Goal: Information Seeking & Learning: Find specific fact

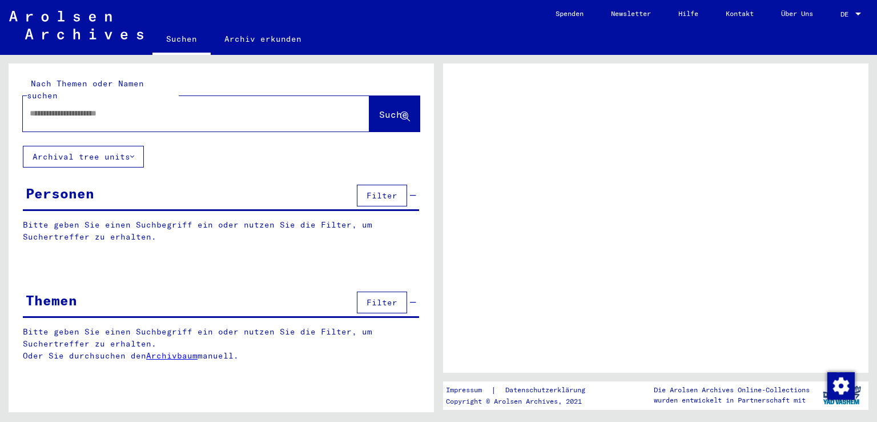
type input "**********"
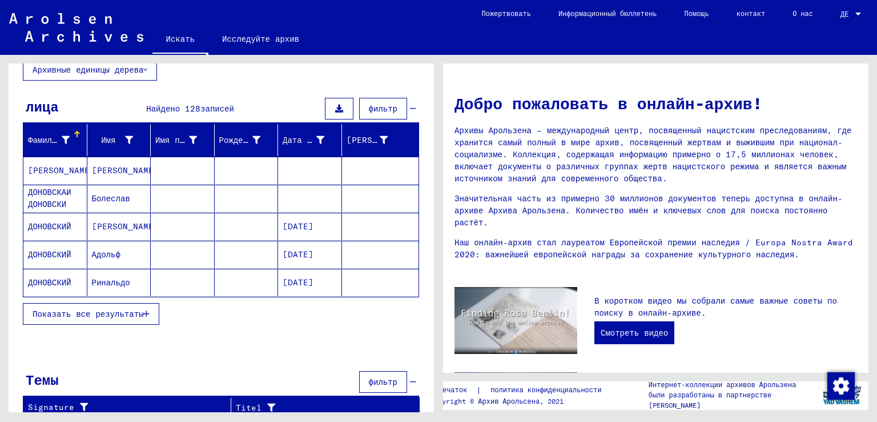
scroll to position [78, 0]
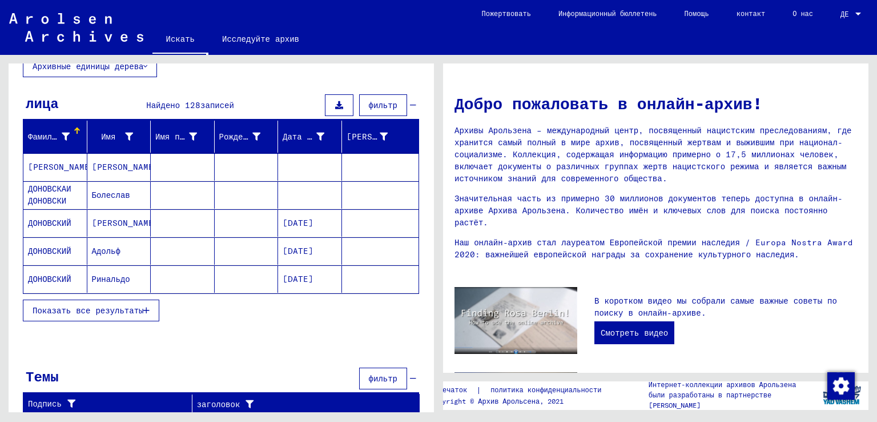
click at [113, 306] on font "Показать все результаты" at bounding box center [88, 310] width 111 height 10
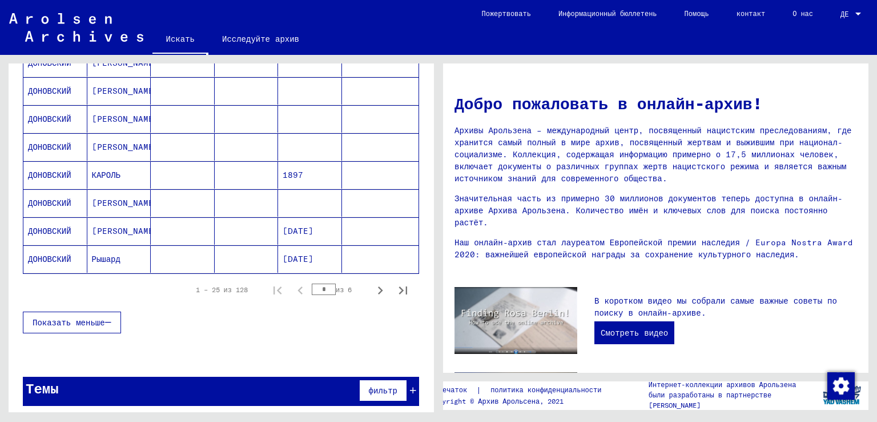
scroll to position [659, 0]
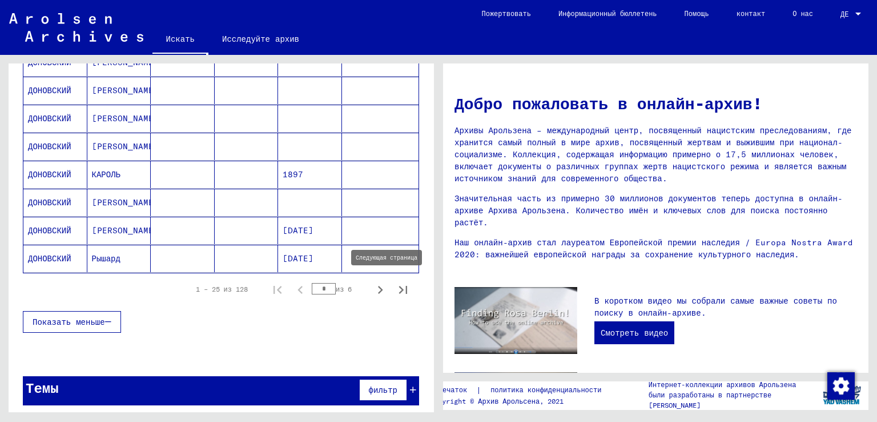
click at [372, 282] on icon "Следующая страница" at bounding box center [380, 290] width 16 height 16
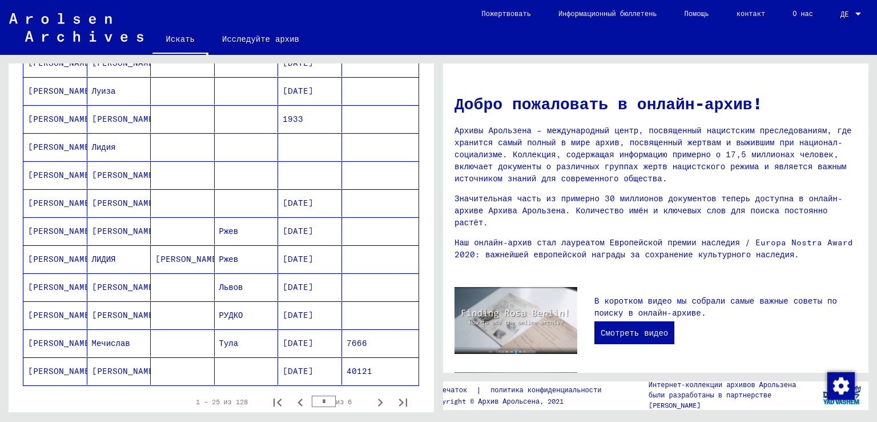
scroll to position [601, 0]
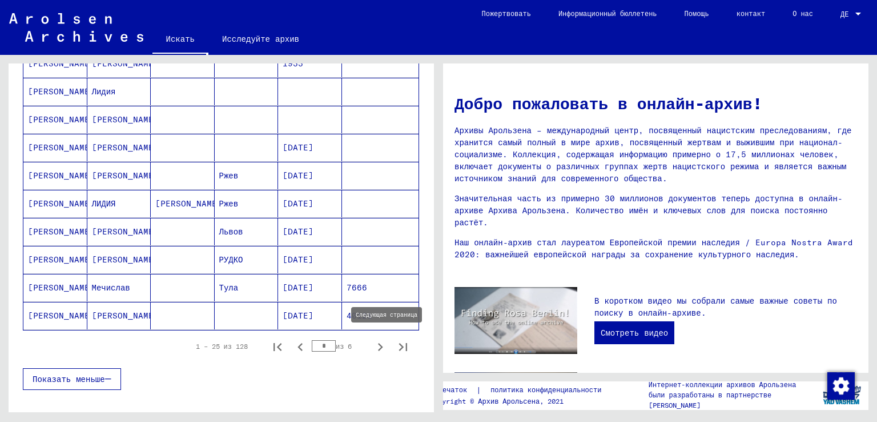
click at [372, 342] on icon "Следующая страница" at bounding box center [380, 347] width 16 height 16
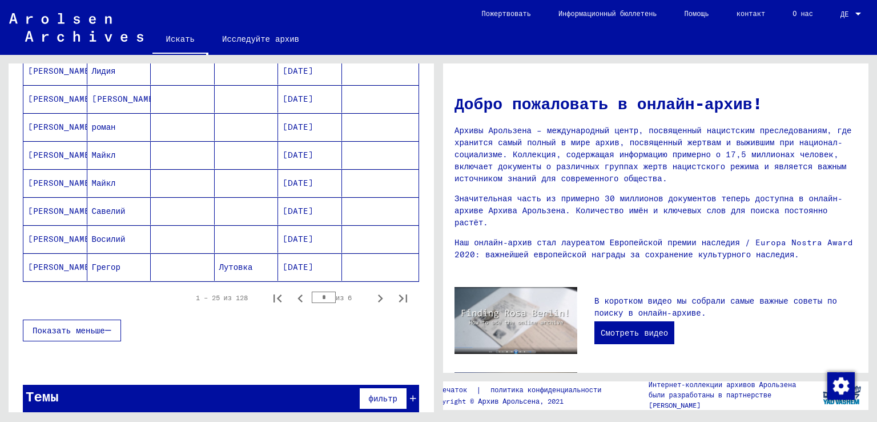
scroll to position [659, 0]
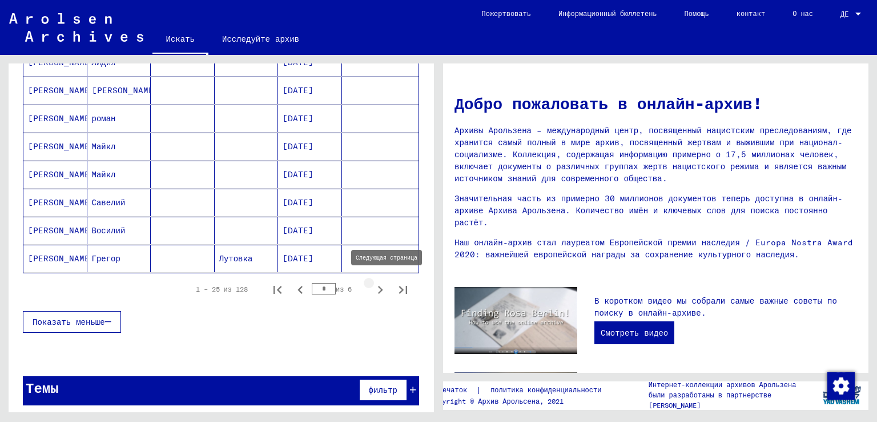
click at [372, 282] on icon "Следующая страница" at bounding box center [380, 290] width 16 height 16
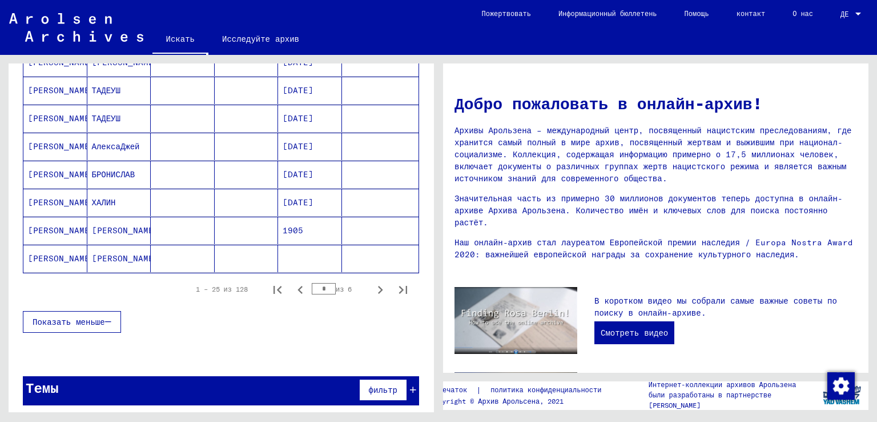
click at [372, 283] on icon "Следующая страница" at bounding box center [380, 290] width 16 height 16
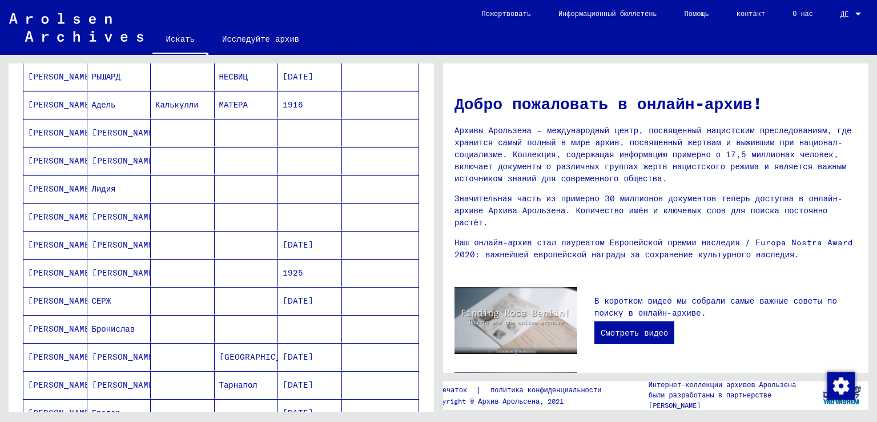
scroll to position [145, 0]
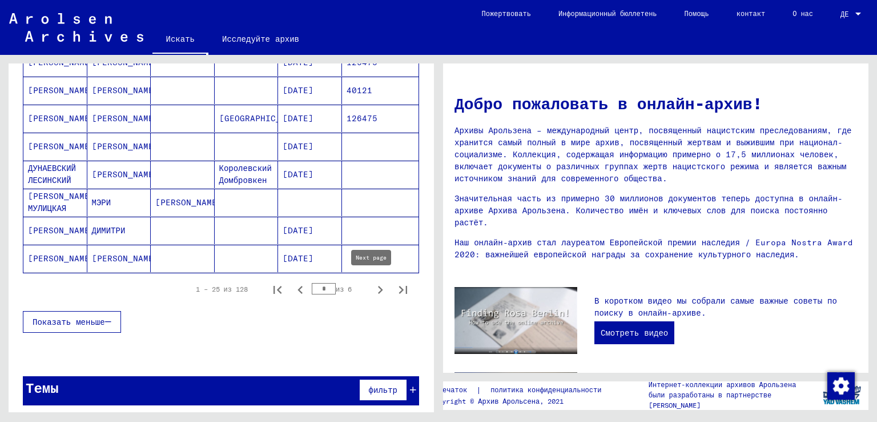
click at [372, 283] on icon "Следующая страница" at bounding box center [380, 290] width 16 height 16
type input "*"
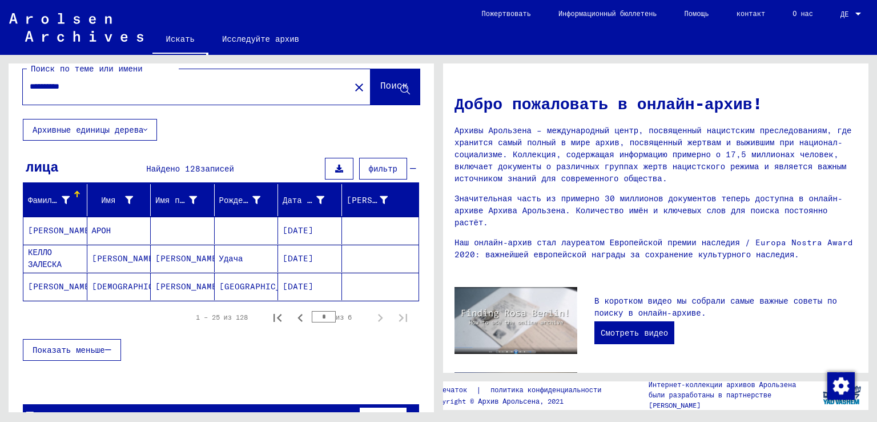
scroll to position [0, 0]
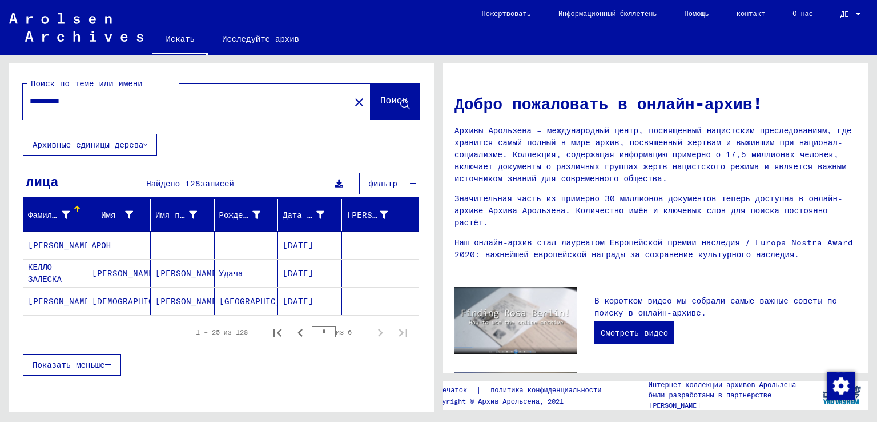
drag, startPoint x: 94, startPoint y: 97, endPoint x: 0, endPoint y: 96, distance: 93.7
click at [0, 96] on div "**********" at bounding box center [219, 233] width 439 height 357
type input "******"
